Goal: Check status: Check status

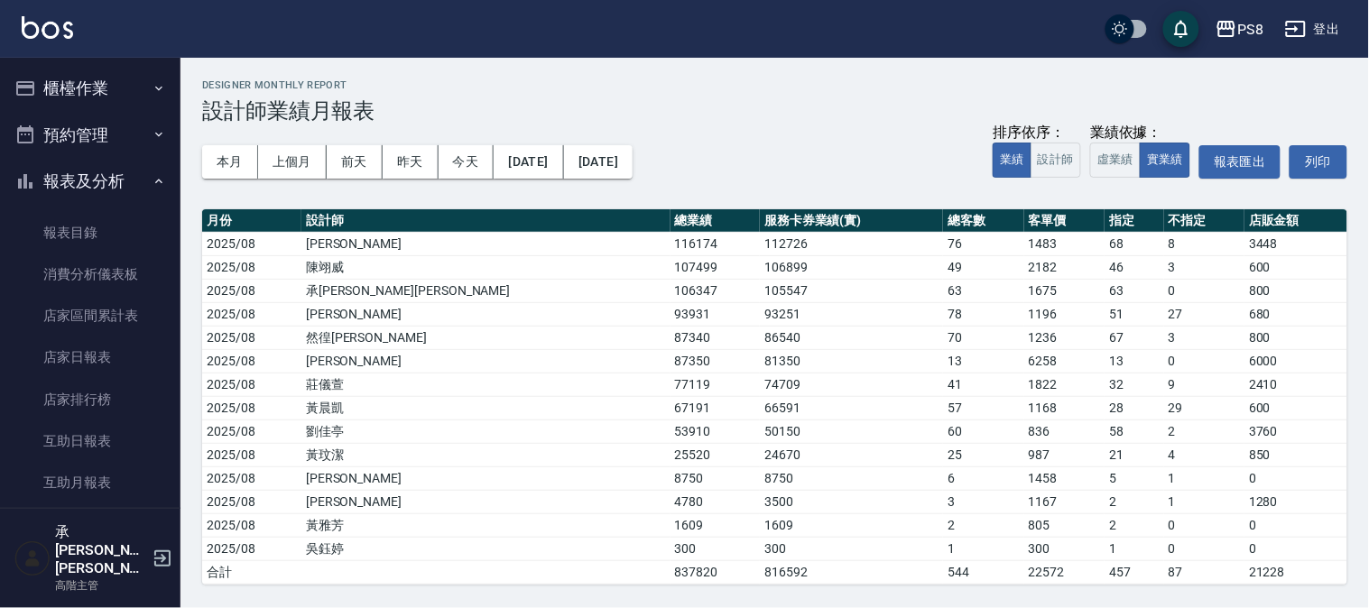
scroll to position [601, 0]
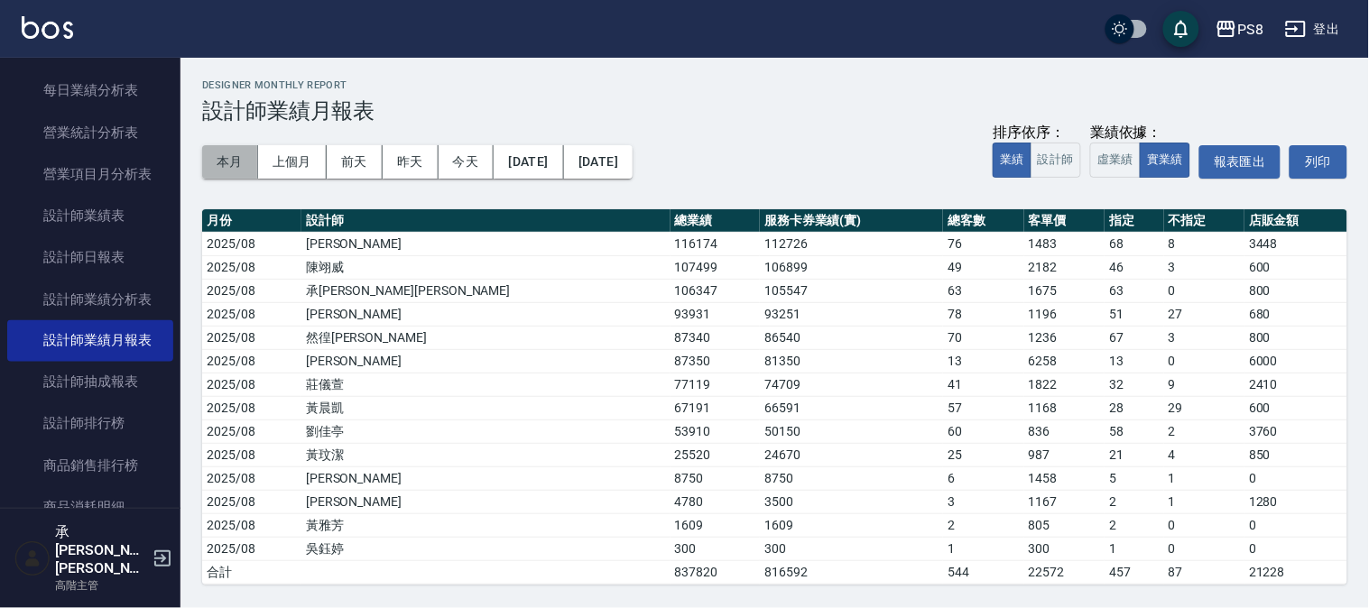
click at [236, 153] on button "本月" at bounding box center [230, 161] width 56 height 33
click at [231, 160] on button "本月" at bounding box center [230, 161] width 56 height 33
click at [233, 160] on button "本月" at bounding box center [230, 161] width 56 height 33
click at [235, 160] on button "本月" at bounding box center [230, 161] width 56 height 33
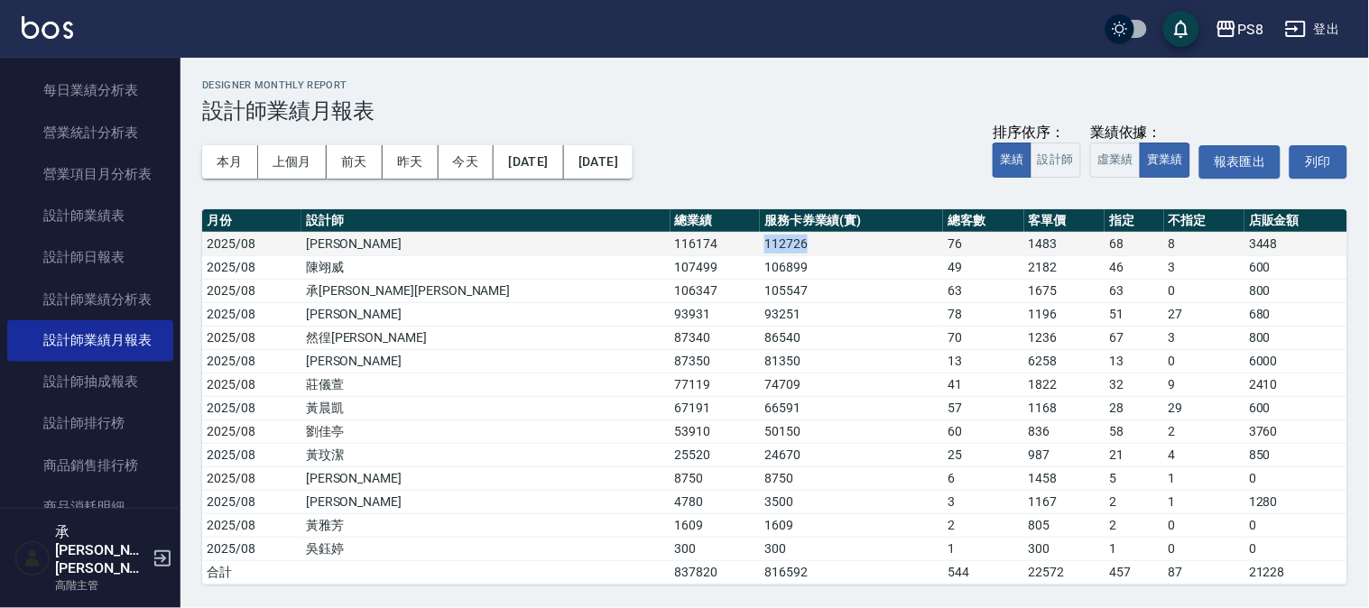
drag, startPoint x: 515, startPoint y: 240, endPoint x: 675, endPoint y: 247, distance: 159.9
click at [675, 247] on tr "2025/08 [PERSON_NAME] 116174 112726 76 1483 68 8 3448" at bounding box center [774, 243] width 1145 height 23
click at [760, 251] on td "112726" at bounding box center [851, 243] width 183 height 23
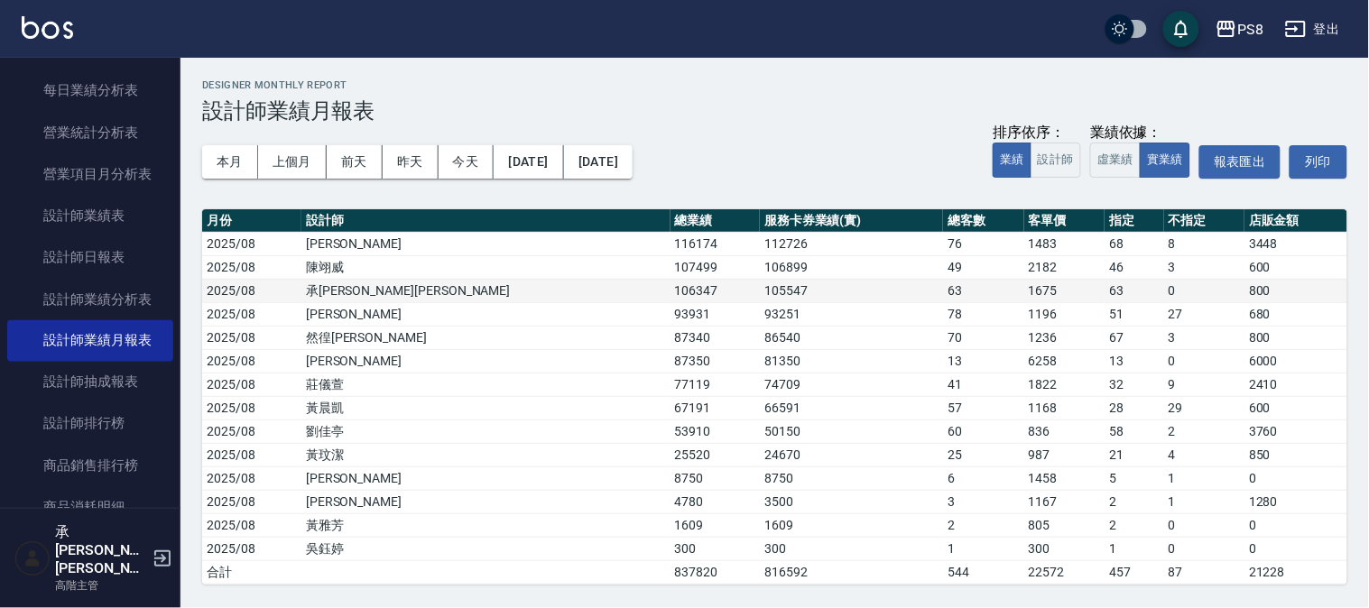
click at [760, 281] on td "105547" at bounding box center [851, 290] width 183 height 23
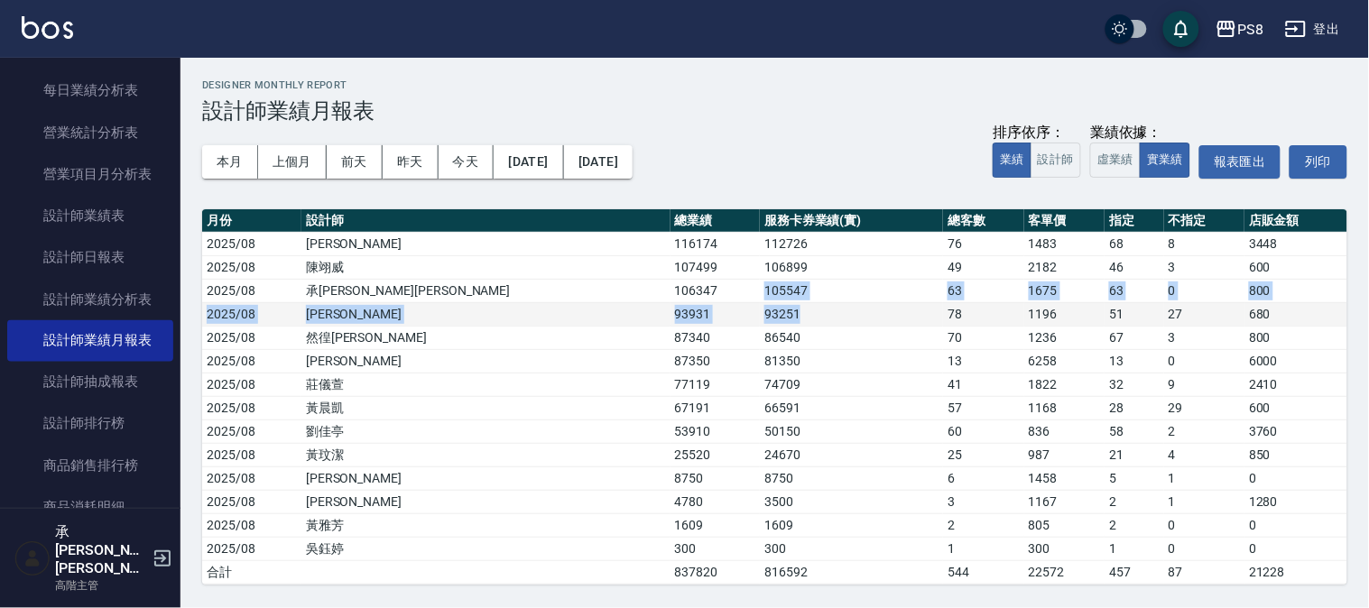
drag, startPoint x: 554, startPoint y: 286, endPoint x: 690, endPoint y: 304, distance: 137.4
click at [690, 304] on tbody "2025/08 [PERSON_NAME] 116174 112726 76 1483 68 8 3448 2025/08 [PERSON_NAME]1074…" at bounding box center [774, 408] width 1145 height 352
click at [760, 303] on td "93251" at bounding box center [851, 313] width 183 height 23
click at [760, 302] on td "93251" at bounding box center [851, 313] width 183 height 23
